Goal: Information Seeking & Learning: Check status

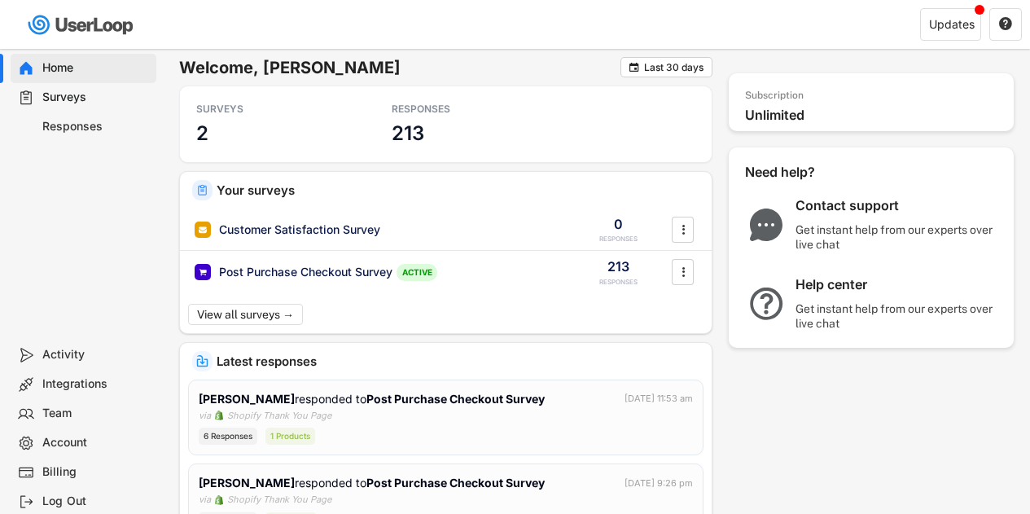
click at [287, 270] on div "Post Purchase Checkout Survey" at bounding box center [305, 272] width 173 height 16
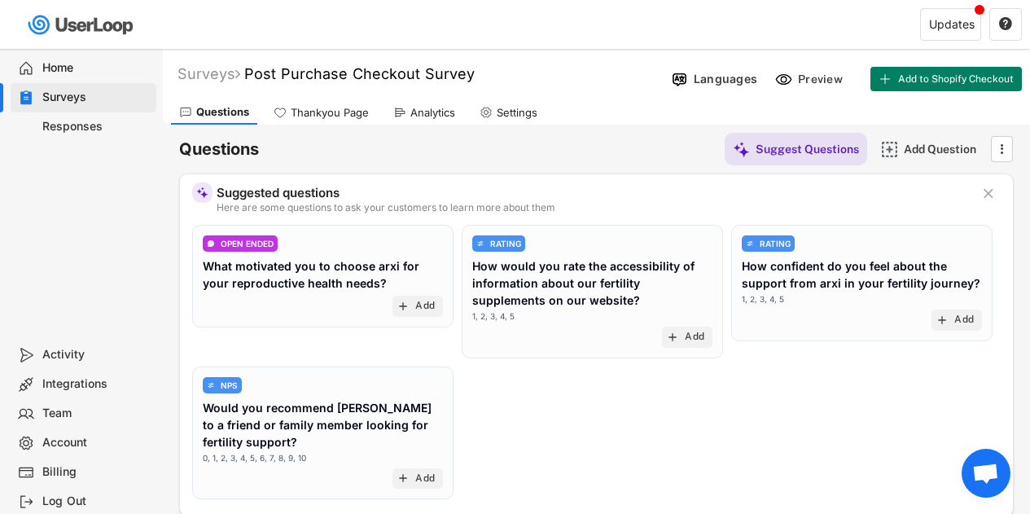
click at [418, 107] on div "Analytics" at bounding box center [432, 113] width 45 height 14
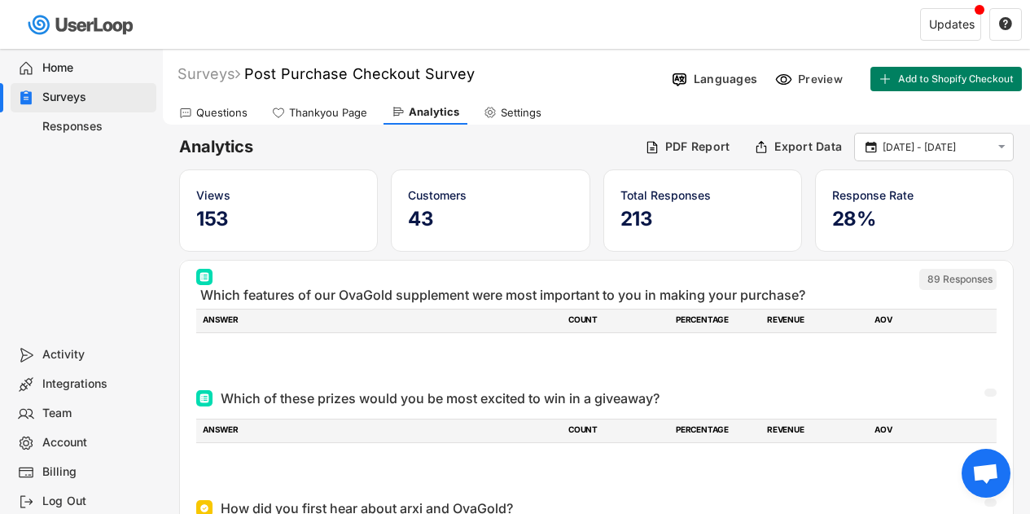
scroll to position [7, 0]
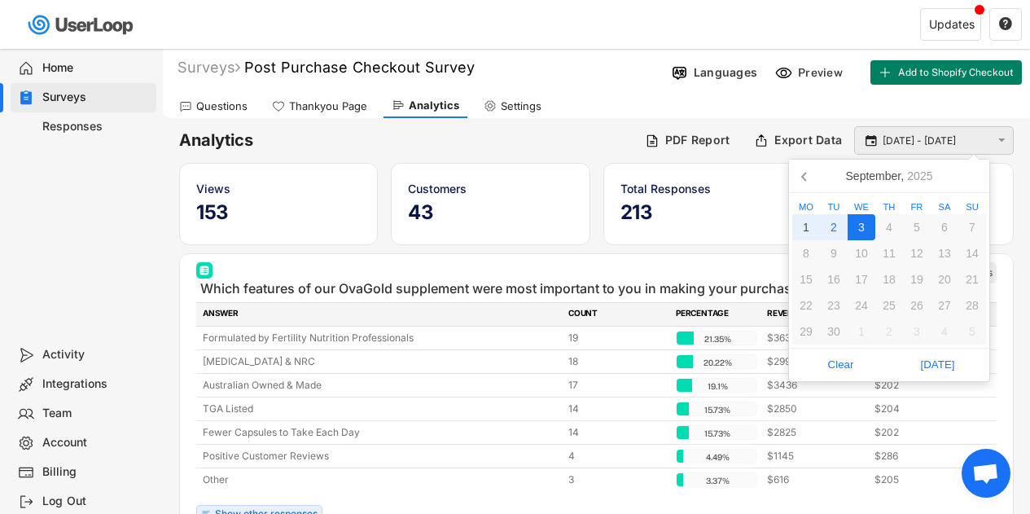
click at [885, 136] on input "[DATE] - [DATE]" at bounding box center [936, 141] width 107 height 16
click at [802, 180] on icon at bounding box center [805, 176] width 26 height 26
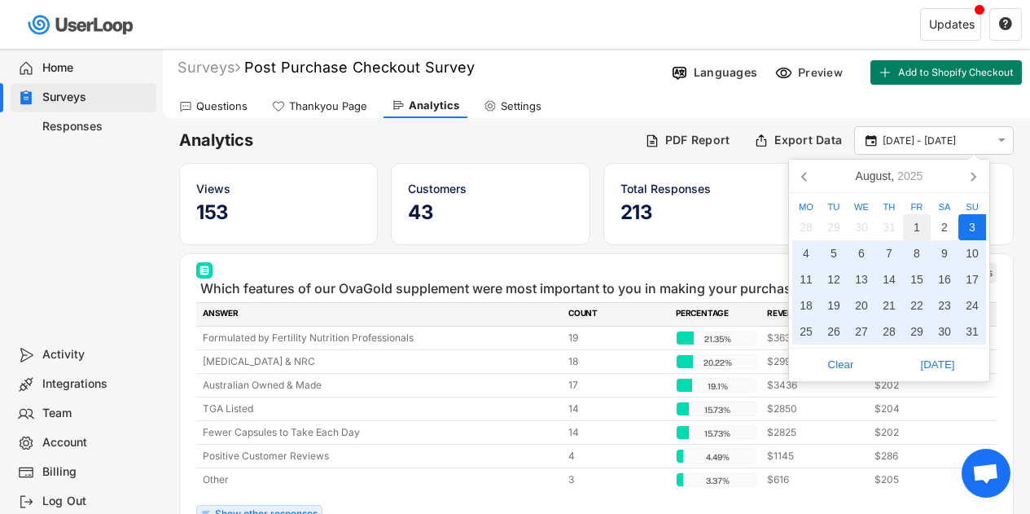
click at [913, 223] on div "1" at bounding box center [917, 227] width 28 height 26
click at [970, 338] on div "31" at bounding box center [972, 331] width 28 height 26
type input "[DATE] - [DATE]"
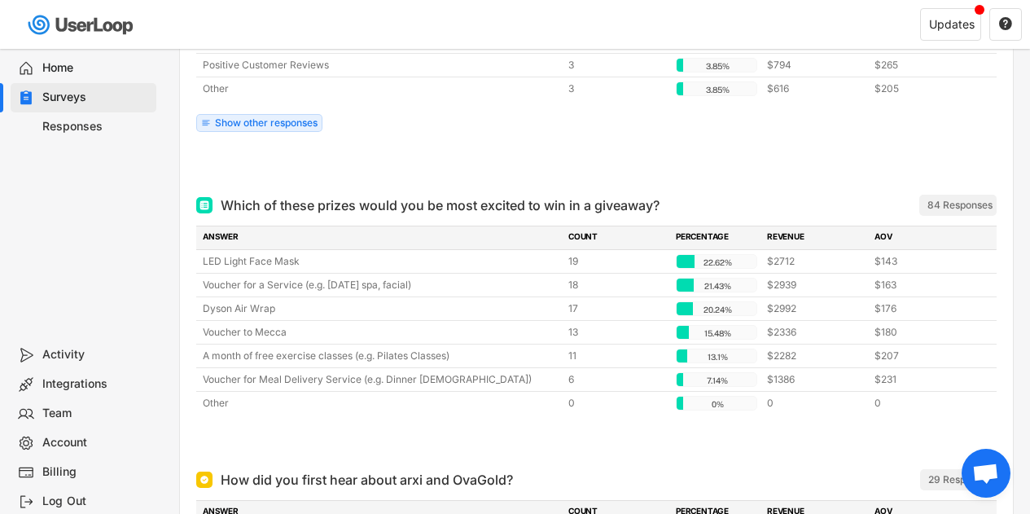
scroll to position [412, 0]
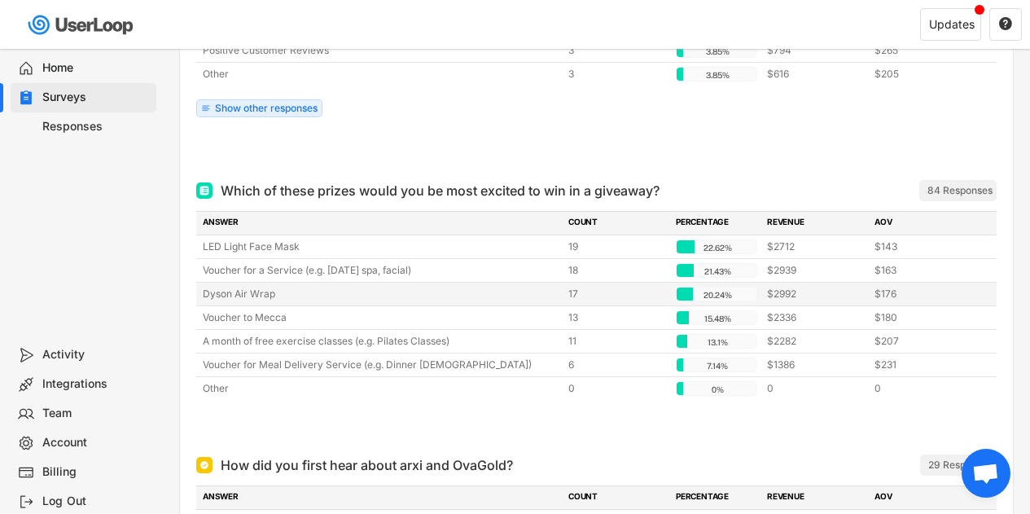
click at [483, 296] on div "Dyson Air Wrap" at bounding box center [381, 294] width 356 height 15
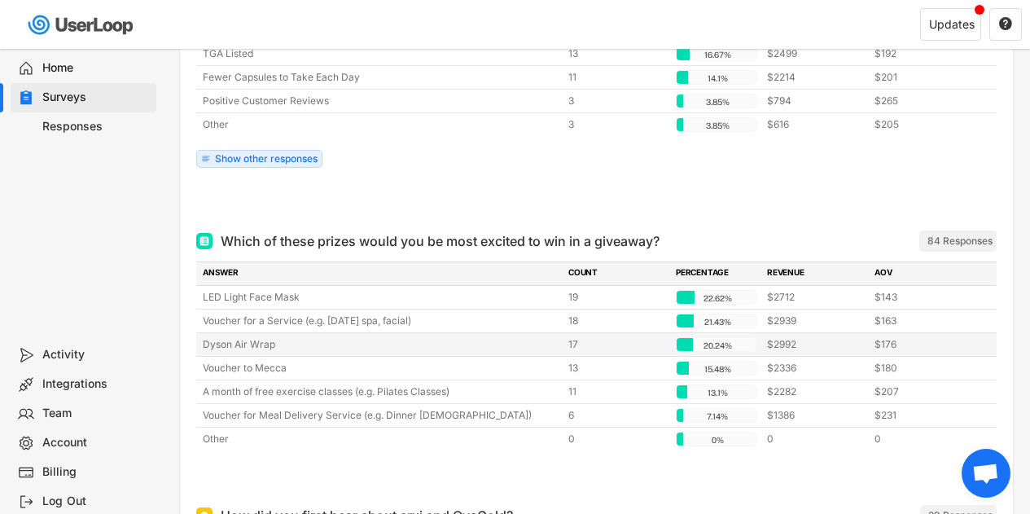
scroll to position [356, 0]
